Goal: Transaction & Acquisition: Purchase product/service

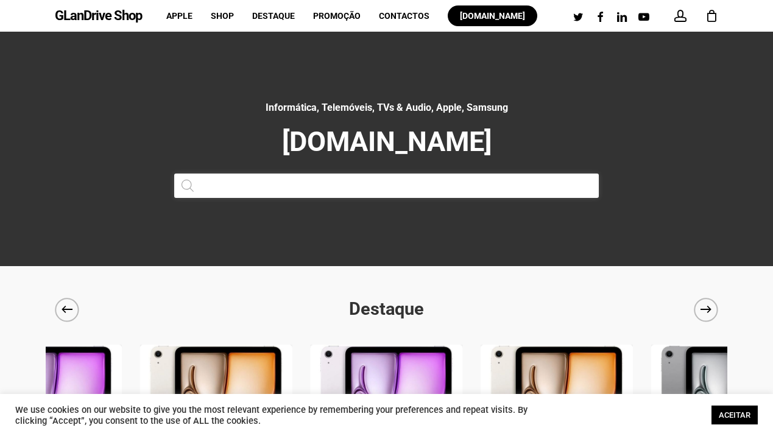
click at [324, 186] on input "Products search" at bounding box center [386, 186] width 425 height 24
paste input "HL-L5100DN"
type input "HL-L5100DN"
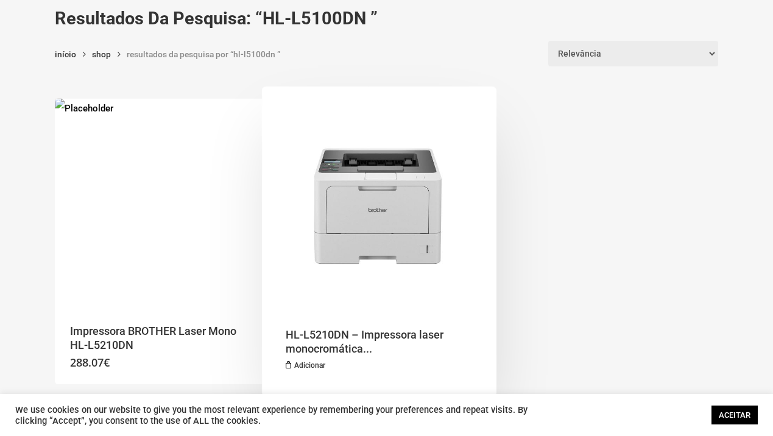
scroll to position [83, 0]
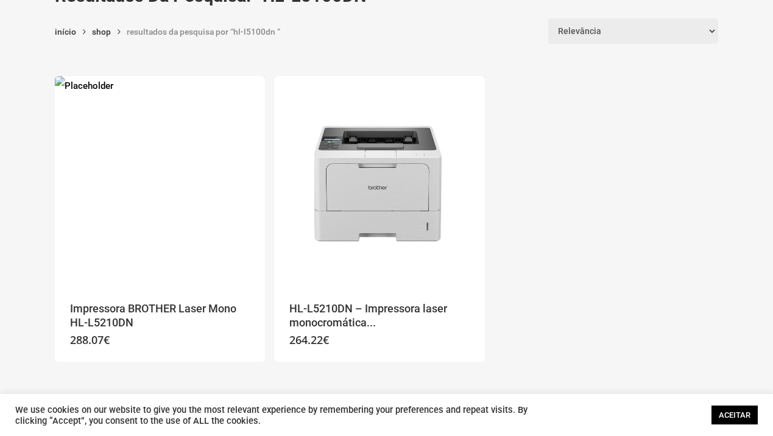
click at [718, 407] on link "ACEITAR" at bounding box center [735, 415] width 46 height 19
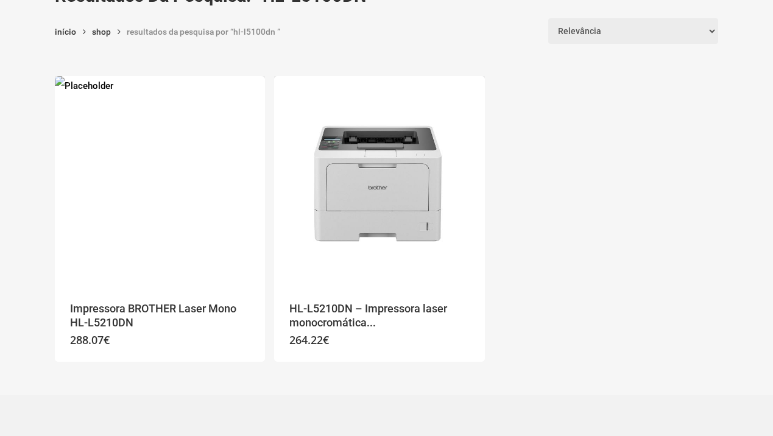
scroll to position [74, 0]
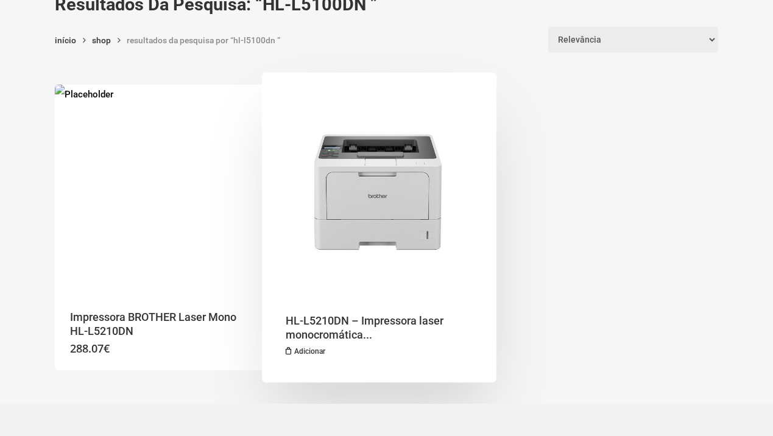
click at [453, 187] on img "HL-L5210DN - Impressora laser monocromática de uso profissional, com impressão …" at bounding box center [379, 190] width 210 height 210
